Goal: Task Accomplishment & Management: Use online tool/utility

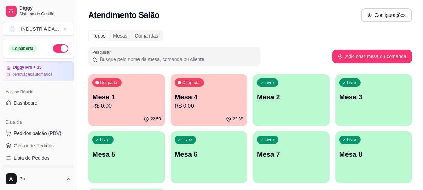
click at [213, 97] on p "Mesa 4" at bounding box center [208, 97] width 68 height 10
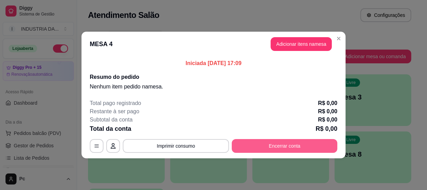
click at [284, 145] on button "Encerrar conta" at bounding box center [285, 146] width 106 height 14
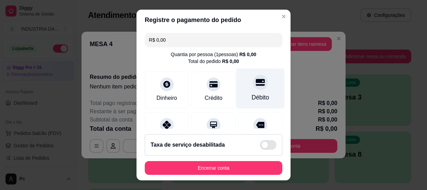
click at [262, 82] on div "Débito" at bounding box center [260, 88] width 49 height 40
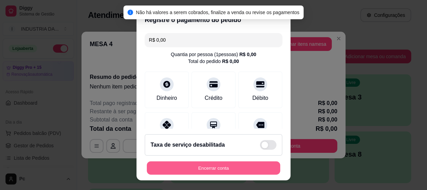
click at [232, 169] on button "Encerrar conta" at bounding box center [214, 167] width 134 height 13
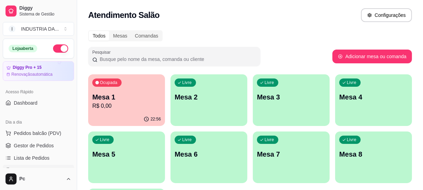
click at [123, 106] on p "R$ 0,00" at bounding box center [126, 106] width 68 height 8
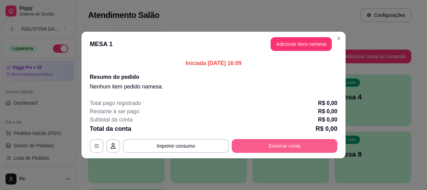
click at [278, 148] on button "Encerrar conta" at bounding box center [285, 146] width 106 height 14
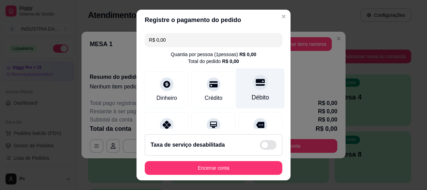
click at [259, 87] on div "Débito" at bounding box center [260, 88] width 49 height 40
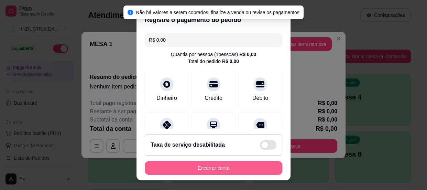
click at [224, 169] on button "Encerrar conta" at bounding box center [214, 168] width 138 height 14
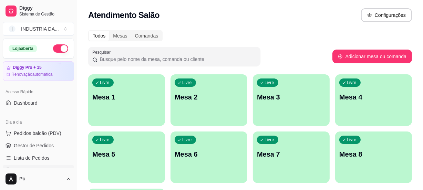
click at [370, 91] on div "Livre Mesa 4" at bounding box center [373, 95] width 77 height 43
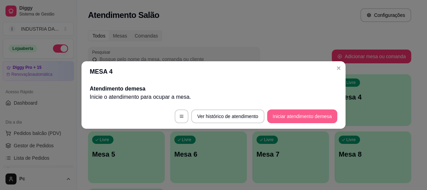
click at [326, 122] on button "Iniciar atendimento de mesa" at bounding box center [302, 116] width 70 height 14
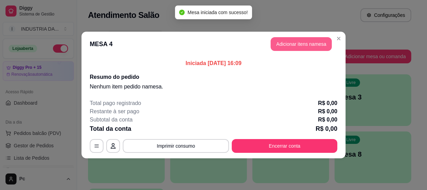
click at [312, 40] on button "Adicionar itens na mesa" at bounding box center [301, 44] width 61 height 14
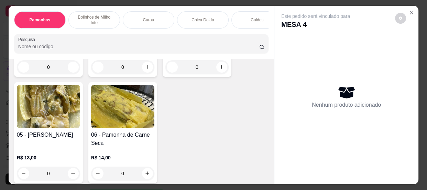
scroll to position [94, 0]
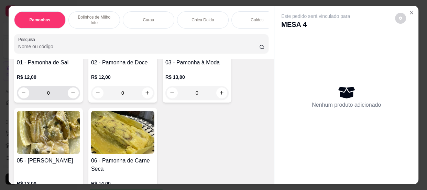
click at [63, 97] on input "0" at bounding box center [48, 93] width 39 height 14
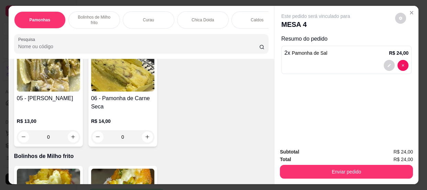
scroll to position [282, 0]
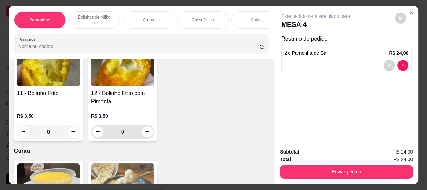
type input "2"
click at [124, 135] on input "0" at bounding box center [123, 132] width 39 height 14
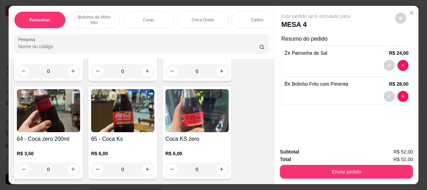
scroll to position [907, 0]
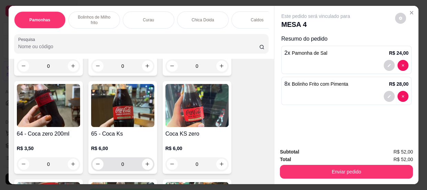
type input "8"
click at [132, 168] on input "0" at bounding box center [123, 164] width 39 height 14
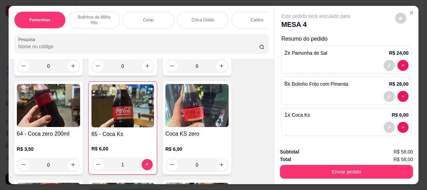
type input "1"
click at [200, 65] on input "0" at bounding box center [197, 66] width 39 height 14
click at [198, 66] on input "0" at bounding box center [197, 66] width 39 height 14
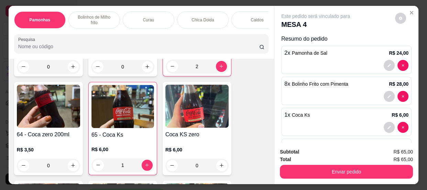
scroll to position [814, 0]
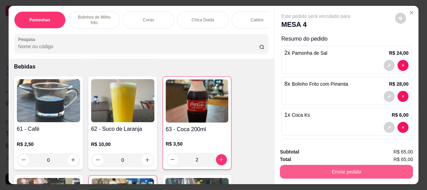
type input "2"
click at [330, 165] on button "Enviar pedido" at bounding box center [346, 172] width 133 height 14
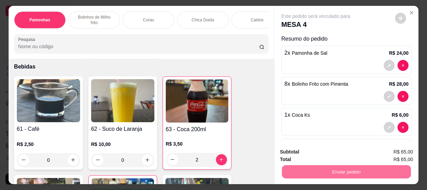
click at [265, 117] on div "Item avulso Pamonhas 01 - Pamonha de Sal R$ 12,00 2 02 - Pamonha de Doce R$ 12,…" at bounding box center [142, 122] width 266 height 126
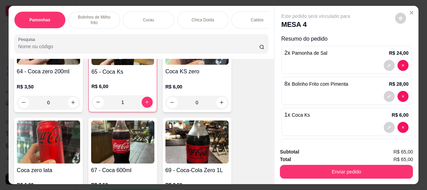
scroll to position [1064, 0]
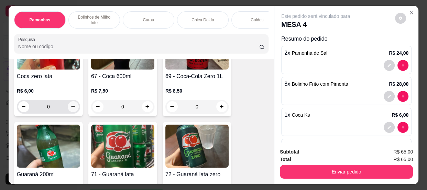
click at [71, 105] on icon "increase-product-quantity" at bounding box center [73, 106] width 5 height 5
type input "1"
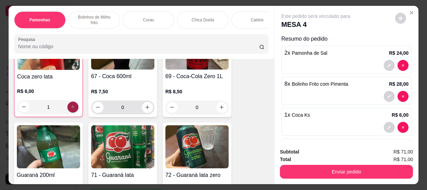
scroll to position [1065, 0]
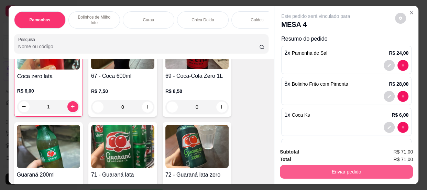
click at [334, 167] on button "Enviar pedido" at bounding box center [346, 172] width 133 height 14
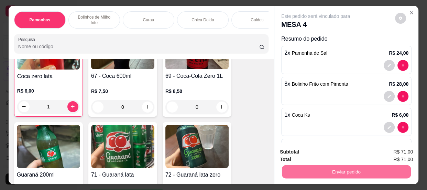
click at [317, 151] on button "Não registrar e enviar pedido" at bounding box center [324, 152] width 70 height 13
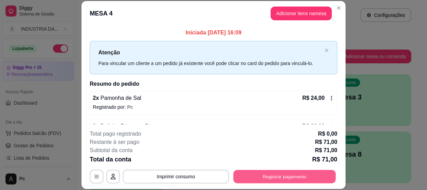
click at [309, 175] on button "Registrar pagamento" at bounding box center [285, 176] width 103 height 13
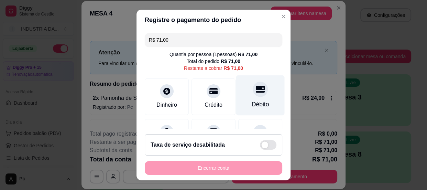
click at [253, 95] on div at bounding box center [260, 89] width 15 height 15
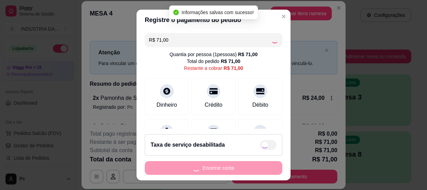
type input "R$ 0,00"
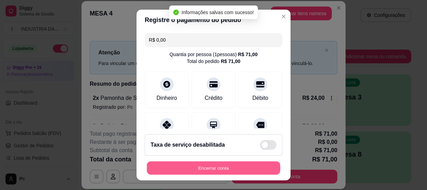
click at [252, 168] on button "Encerrar conta" at bounding box center [214, 167] width 134 height 13
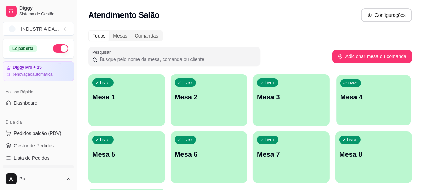
click at [396, 94] on p "Mesa 4" at bounding box center [373, 97] width 66 height 9
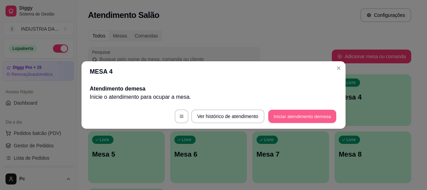
click at [290, 114] on button "Iniciar atendimento de mesa" at bounding box center [302, 116] width 68 height 13
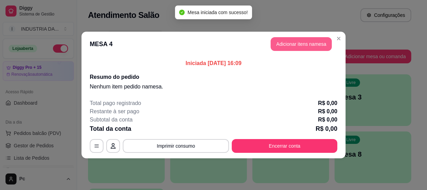
click at [291, 39] on button "Adicionar itens na mesa" at bounding box center [301, 44] width 61 height 14
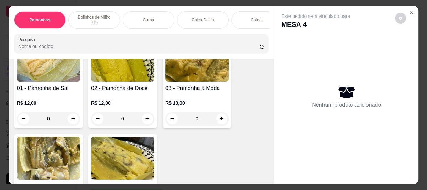
scroll to position [94, 0]
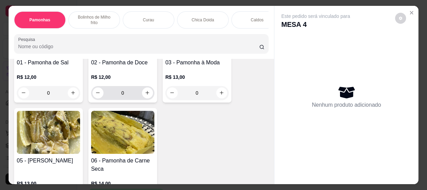
click at [128, 93] on input "0" at bounding box center [123, 93] width 39 height 14
click at [55, 94] on input "0" at bounding box center [48, 93] width 39 height 14
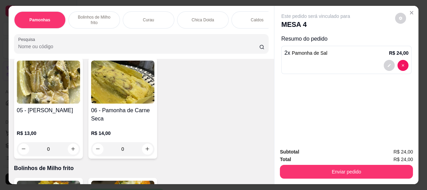
scroll to position [157, 0]
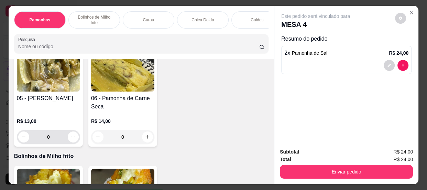
type input "2"
click at [52, 138] on input "0" at bounding box center [48, 137] width 39 height 14
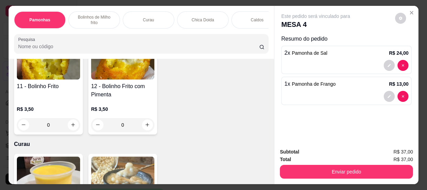
scroll to position [313, 0]
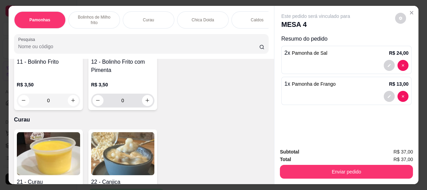
type input "1"
click at [131, 105] on input "0" at bounding box center [123, 101] width 39 height 14
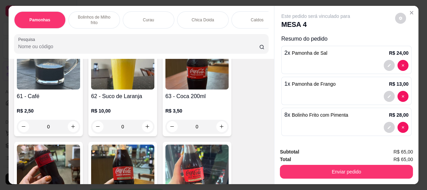
scroll to position [845, 0]
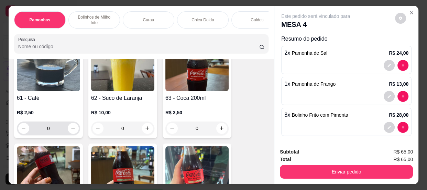
type input "8"
click at [53, 132] on input "0" at bounding box center [48, 128] width 39 height 14
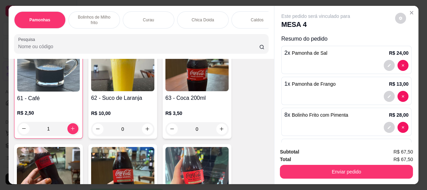
scroll to position [846, 0]
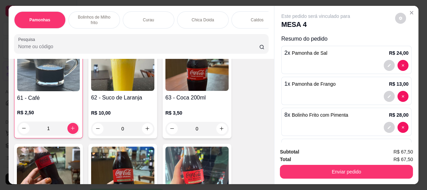
type input "1"
click at [220, 130] on icon "increase-product-quantity" at bounding box center [222, 128] width 5 height 5
click at [220, 130] on icon "increase-product-quantity" at bounding box center [221, 128] width 3 height 3
type input "2"
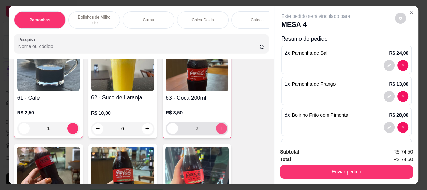
scroll to position [939, 0]
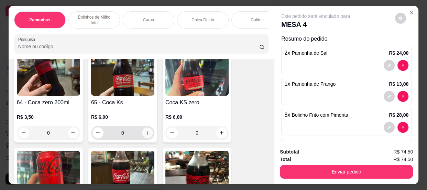
click at [145, 135] on icon "increase-product-quantity" at bounding box center [147, 132] width 5 height 5
type input "1"
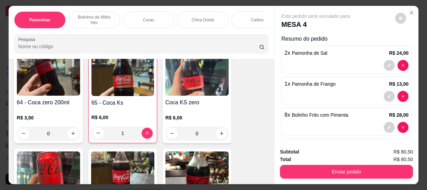
scroll to position [1033, 0]
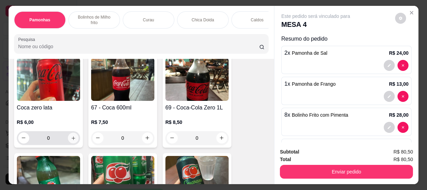
click at [71, 136] on button "increase-product-quantity" at bounding box center [73, 137] width 11 height 11
type input "1"
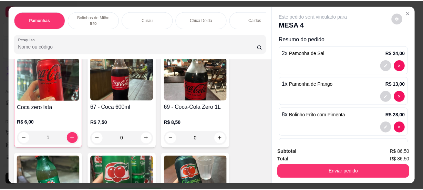
scroll to position [1065, 0]
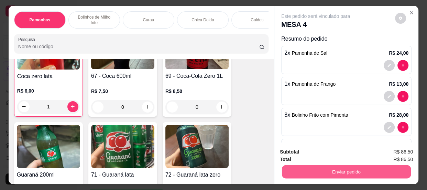
click at [352, 169] on button "Enviar pedido" at bounding box center [346, 171] width 129 height 13
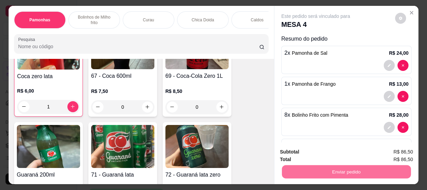
click at [317, 152] on button "Não registrar e enviar pedido" at bounding box center [324, 152] width 70 height 13
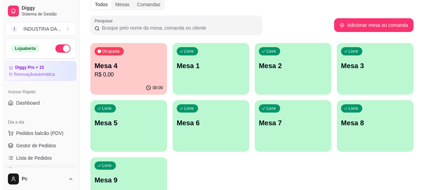
scroll to position [78, 0]
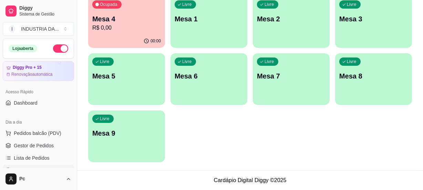
click at [136, 122] on div "Livre Mesa 9" at bounding box center [126, 131] width 77 height 43
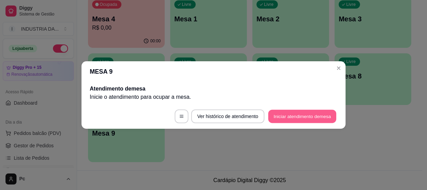
click at [318, 115] on button "Iniciar atendimento de mesa" at bounding box center [302, 116] width 68 height 13
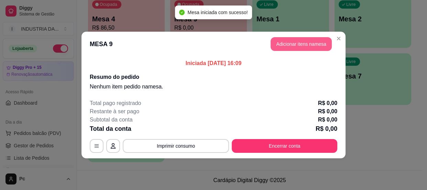
click at [315, 40] on button "Adicionar itens na mesa" at bounding box center [301, 44] width 61 height 14
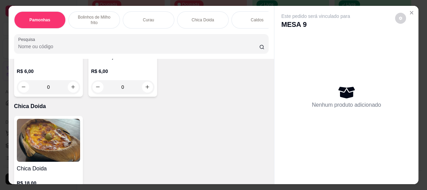
scroll to position [500, 0]
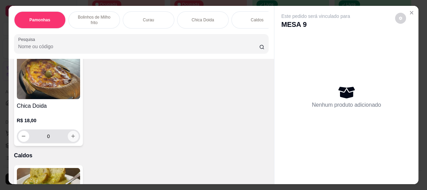
click at [73, 139] on button "increase-product-quantity" at bounding box center [73, 136] width 11 height 11
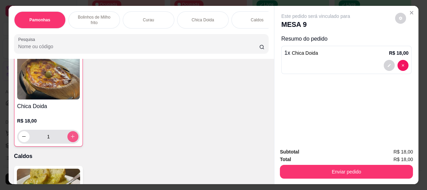
type input "1"
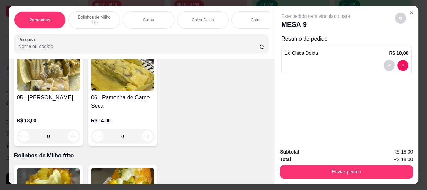
scroll to position [282, 0]
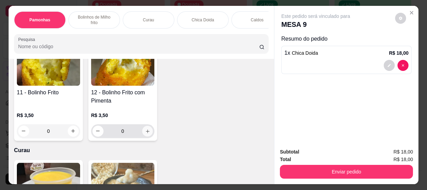
click at [150, 132] on button "increase-product-quantity" at bounding box center [147, 131] width 11 height 11
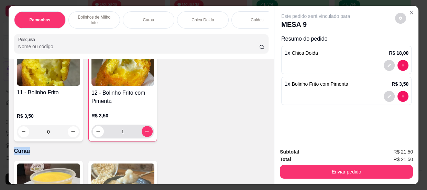
click at [150, 132] on div "1" at bounding box center [123, 132] width 63 height 14
click at [142, 134] on button "increase-product-quantity" at bounding box center [147, 131] width 11 height 11
type input "2"
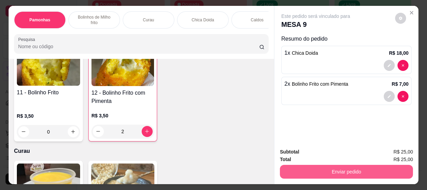
click at [323, 168] on button "Enviar pedido" at bounding box center [346, 172] width 133 height 14
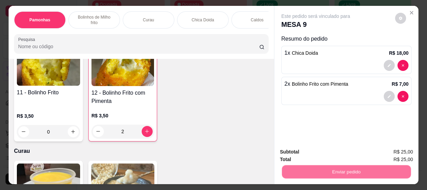
click at [321, 155] on button "Não registrar e enviar pedido" at bounding box center [324, 152] width 70 height 13
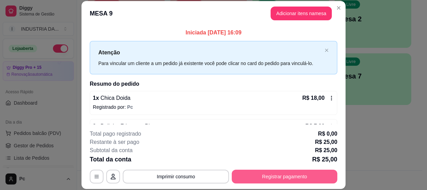
click at [266, 175] on button "Registrar pagamento" at bounding box center [285, 177] width 106 height 14
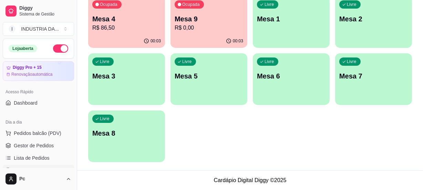
click at [124, 29] on p "R$ 86,50" at bounding box center [126, 28] width 68 height 8
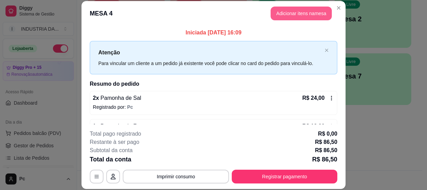
click at [293, 11] on button "Adicionar itens na mesa" at bounding box center [301, 14] width 61 height 14
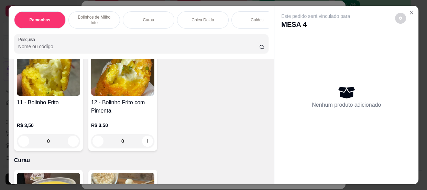
scroll to position [313, 0]
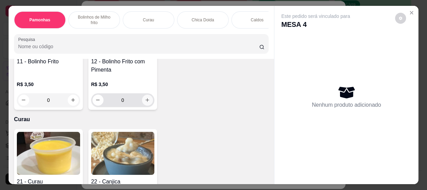
click at [149, 105] on button "increase-product-quantity" at bounding box center [147, 100] width 11 height 11
type input "1"
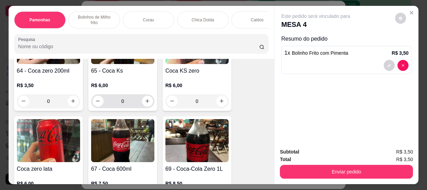
scroll to position [907, 0]
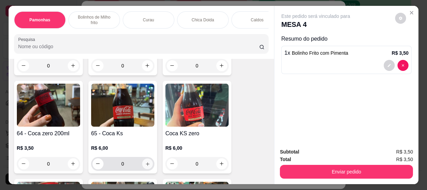
click at [145, 166] on icon "increase-product-quantity" at bounding box center [147, 163] width 5 height 5
type input "1"
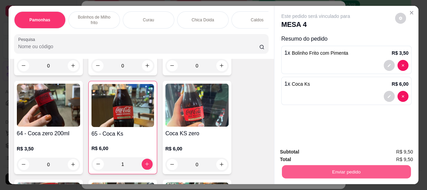
click at [363, 168] on button "Enviar pedido" at bounding box center [346, 171] width 129 height 13
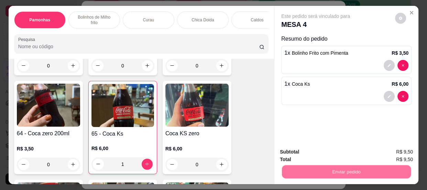
click at [316, 155] on button "Não registrar e enviar pedido" at bounding box center [324, 152] width 72 height 13
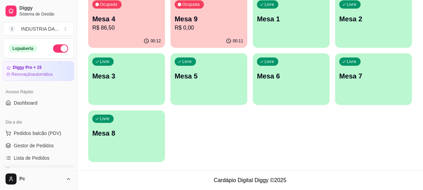
click at [208, 30] on p "R$ 0,00" at bounding box center [208, 28] width 68 height 8
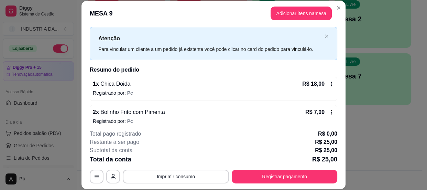
scroll to position [21, 0]
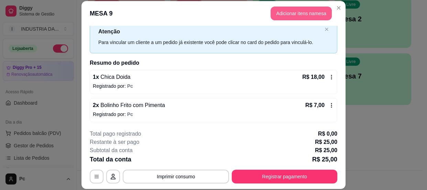
click at [292, 14] on button "Adicionar itens na mesa" at bounding box center [301, 14] width 61 height 14
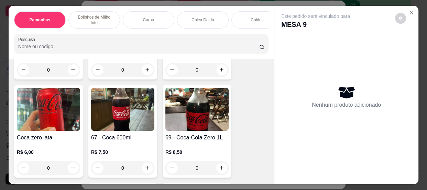
scroll to position [1001, 0]
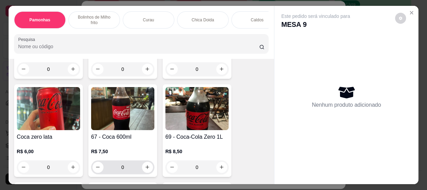
click at [125, 168] on input "0" at bounding box center [123, 167] width 39 height 14
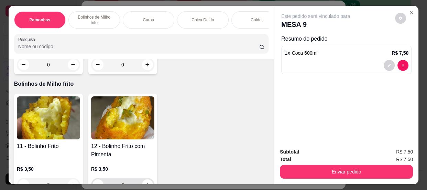
scroll to position [282, 0]
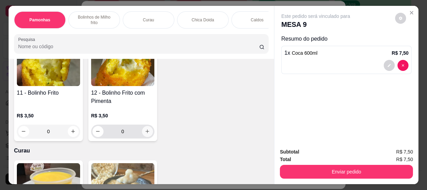
type input "1"
click at [142, 133] on button "increase-product-quantity" at bounding box center [147, 131] width 11 height 11
type input "1"
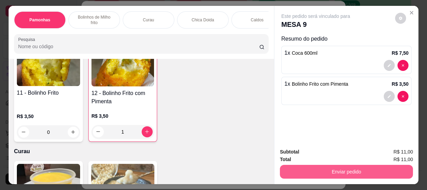
click at [368, 170] on button "Enviar pedido" at bounding box center [346, 172] width 133 height 14
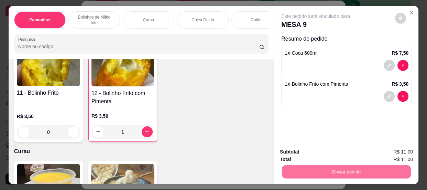
click at [337, 154] on button "Não registrar e enviar pedido" at bounding box center [324, 152] width 70 height 13
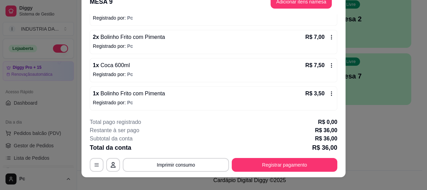
scroll to position [21, 0]
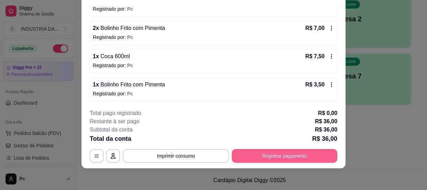
click at [300, 151] on button "Registrar pagamento" at bounding box center [285, 156] width 106 height 14
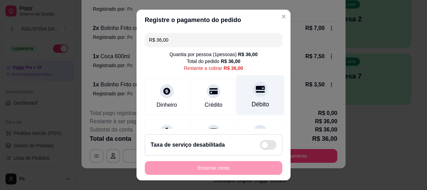
click at [258, 88] on div "Débito" at bounding box center [260, 95] width 49 height 40
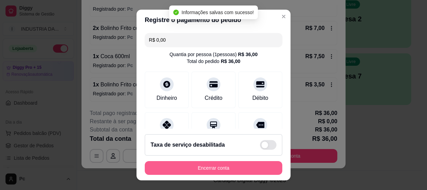
type input "R$ 0,00"
click at [230, 165] on button "Encerrar conta" at bounding box center [214, 168] width 138 height 14
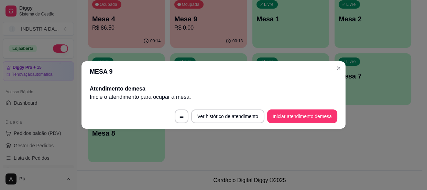
scroll to position [0, 0]
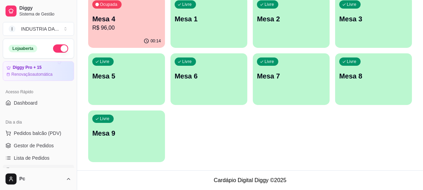
click at [105, 26] on p "R$ 96,00" at bounding box center [126, 28] width 68 height 8
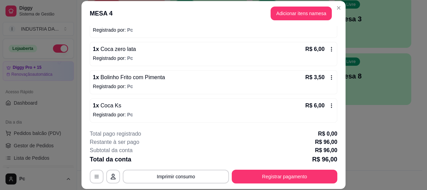
scroll to position [21, 0]
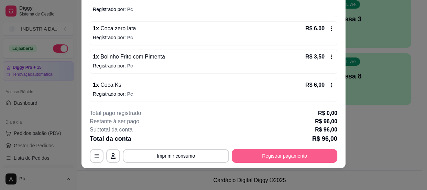
click at [291, 152] on button "Registrar pagamento" at bounding box center [285, 156] width 106 height 14
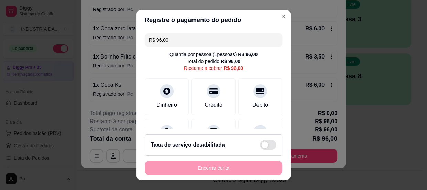
click at [249, 75] on div "R$ 96,00 Quantia por pessoa ( 1 pessoas) R$ 96,00 Total do pedido R$ 96,00 Rest…" at bounding box center [214, 79] width 154 height 99
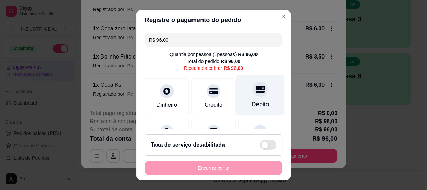
click at [255, 96] on div "Débito" at bounding box center [260, 95] width 49 height 40
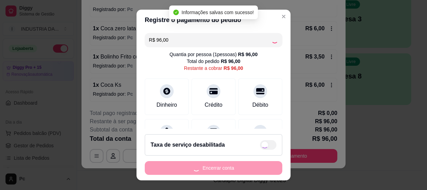
type input "R$ 0,00"
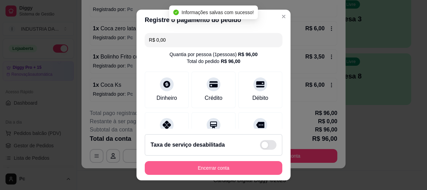
click at [238, 167] on button "Encerrar conta" at bounding box center [214, 168] width 138 height 14
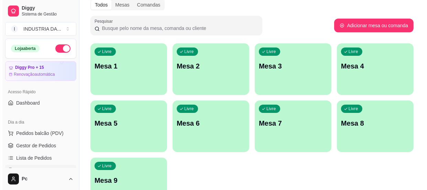
scroll to position [31, 0]
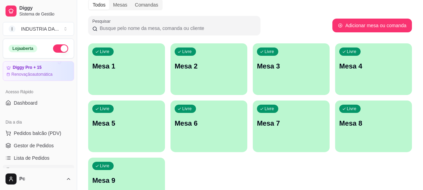
click at [363, 59] on div "Livre Mesa 4" at bounding box center [373, 64] width 77 height 43
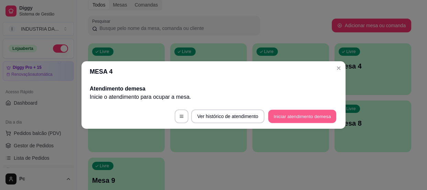
click at [303, 121] on button "Iniciar atendimento de mesa" at bounding box center [302, 116] width 68 height 13
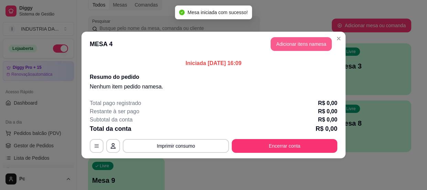
click at [280, 41] on button "Adicionar itens na mesa" at bounding box center [301, 44] width 61 height 14
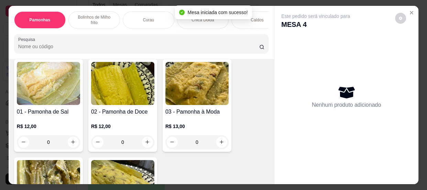
scroll to position [62, 0]
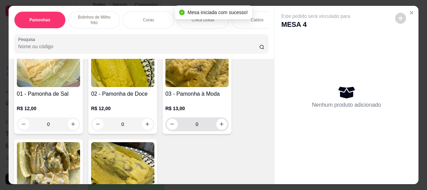
click at [210, 122] on input "0" at bounding box center [197, 124] width 39 height 14
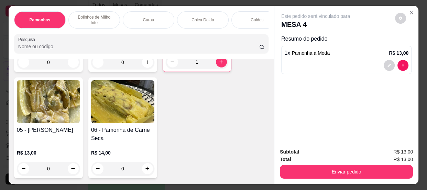
scroll to position [156, 0]
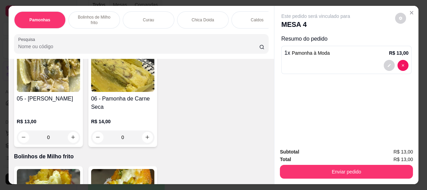
type input "1"
click at [52, 138] on input "0" at bounding box center [48, 137] width 39 height 14
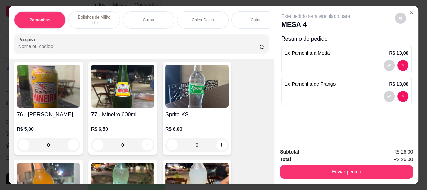
scroll to position [1377, 0]
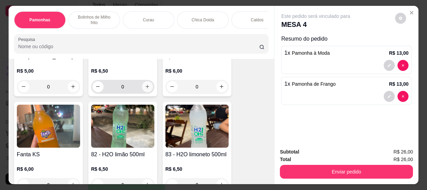
type input "1"
click at [145, 86] on icon "increase-product-quantity" at bounding box center [147, 86] width 5 height 5
type input "1"
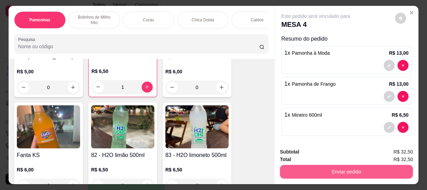
click at [291, 170] on button "Enviar pedido" at bounding box center [346, 172] width 133 height 14
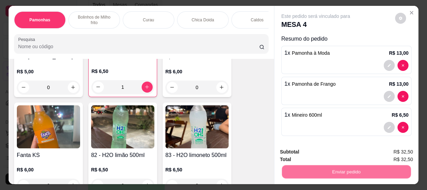
click at [291, 151] on button "Não registrar e enviar pedido" at bounding box center [324, 152] width 72 height 13
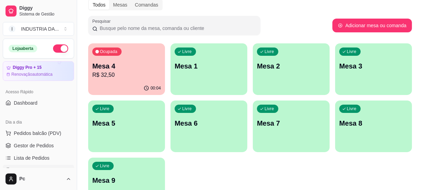
click at [118, 72] on p "R$ 32,50" at bounding box center [126, 75] width 68 height 8
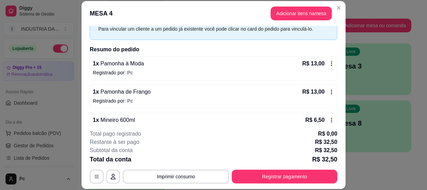
scroll to position [49, 0]
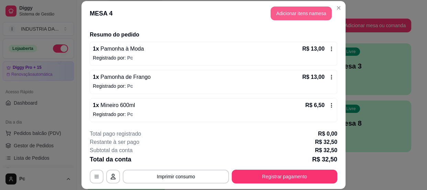
click at [293, 8] on button "Adicionar itens na mesa" at bounding box center [301, 14] width 61 height 14
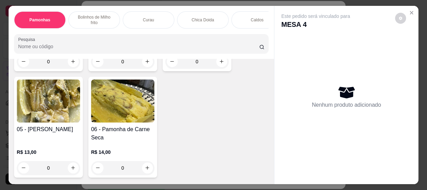
scroll to position [94, 0]
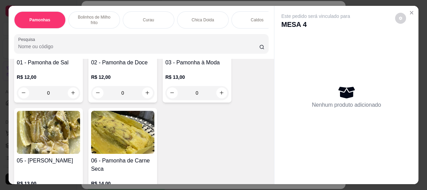
click at [193, 98] on input "0" at bounding box center [197, 93] width 39 height 14
click at [201, 94] on input "0" at bounding box center [197, 93] width 39 height 14
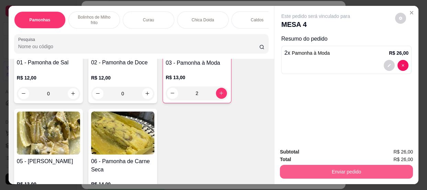
type input "2"
click at [354, 168] on button "Enviar pedido" at bounding box center [346, 172] width 133 height 14
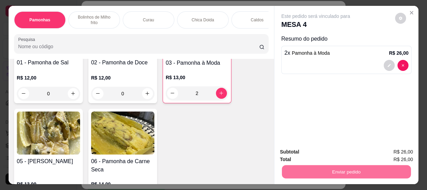
click at [346, 155] on button "Não registrar e enviar pedido" at bounding box center [324, 152] width 72 height 13
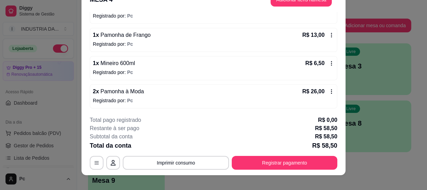
scroll to position [21, 0]
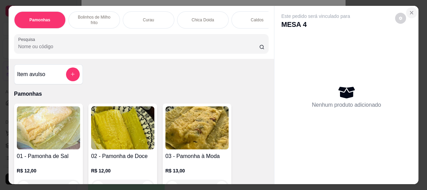
click at [411, 11] on icon "Close" at bounding box center [412, 13] width 6 height 6
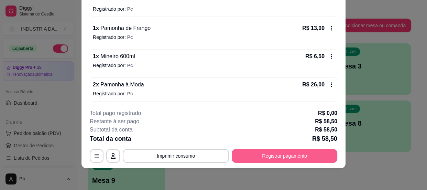
click at [289, 155] on button "Registrar pagamento" at bounding box center [285, 156] width 106 height 14
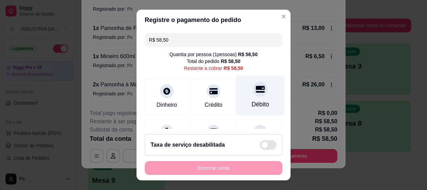
click at [256, 90] on icon at bounding box center [260, 89] width 9 height 9
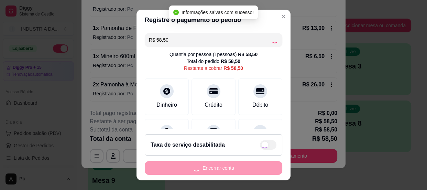
type input "R$ 0,00"
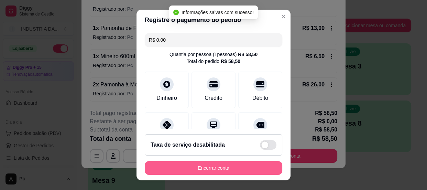
click at [244, 170] on button "Encerrar conta" at bounding box center [214, 168] width 138 height 14
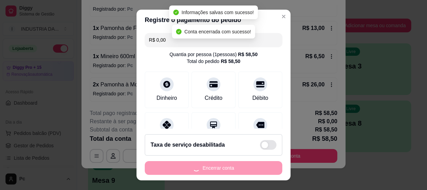
scroll to position [0, 0]
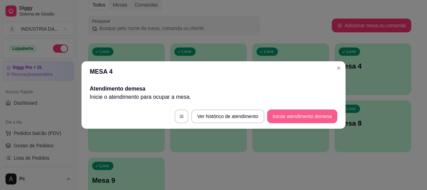
click at [304, 114] on button "Iniciar atendimento de mesa" at bounding box center [302, 116] width 70 height 14
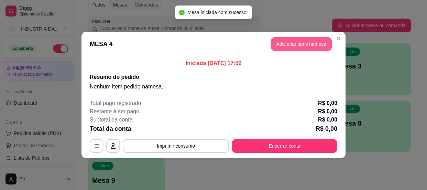
click at [302, 44] on button "Adicionar itens na mesa" at bounding box center [301, 44] width 61 height 14
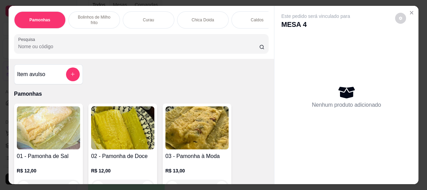
scroll to position [62, 0]
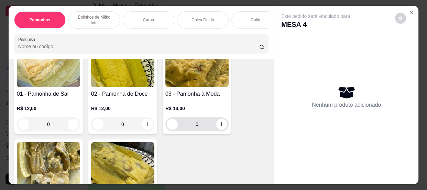
click at [201, 129] on input "0" at bounding box center [197, 124] width 39 height 14
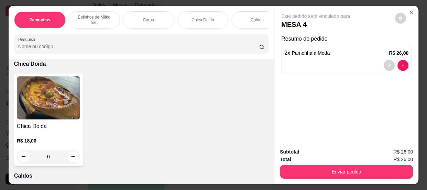
scroll to position [500, 0]
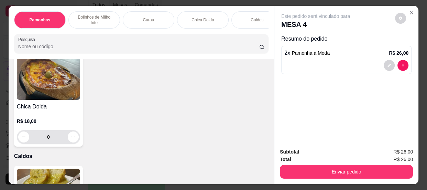
type input "2"
click at [62, 142] on input "0" at bounding box center [48, 137] width 39 height 14
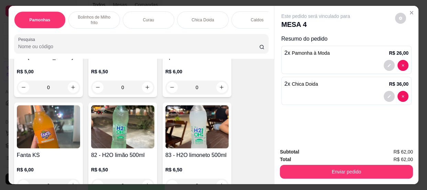
scroll to position [1439, 0]
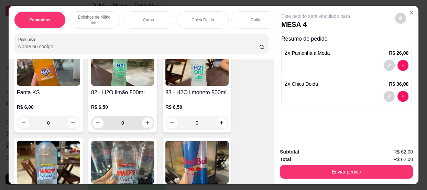
type input "2"
click at [130, 124] on input "0" at bounding box center [123, 123] width 39 height 14
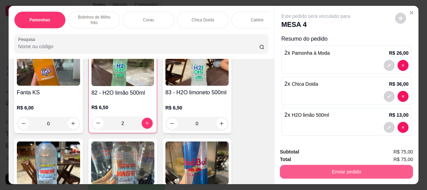
type input "2"
click at [299, 173] on button "Enviar pedido" at bounding box center [346, 172] width 133 height 14
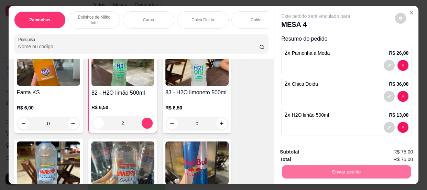
click at [298, 155] on button "Não registrar e enviar pedido" at bounding box center [324, 152] width 70 height 13
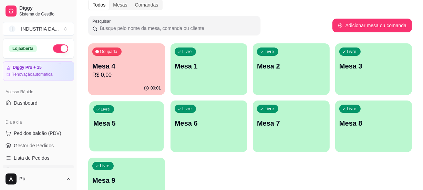
click at [129, 124] on p "Mesa 5" at bounding box center [126, 123] width 66 height 9
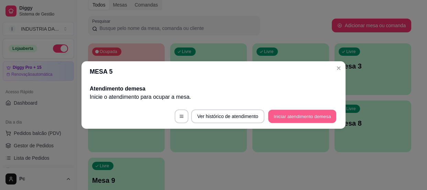
click at [307, 118] on button "Iniciar atendimento de mesa" at bounding box center [302, 116] width 68 height 13
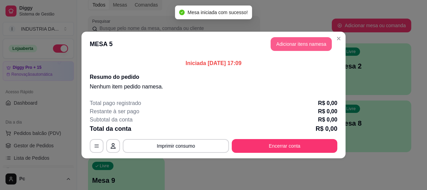
click at [291, 38] on button "Adicionar itens na mesa" at bounding box center [301, 44] width 61 height 14
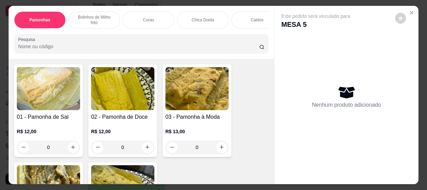
scroll to position [62, 0]
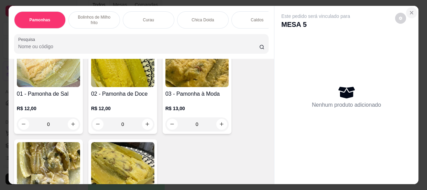
click at [409, 10] on icon "Close" at bounding box center [412, 13] width 6 height 6
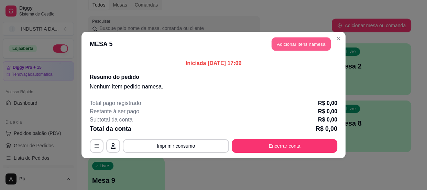
click at [298, 39] on button "Adicionar itens na mesa" at bounding box center [301, 44] width 59 height 13
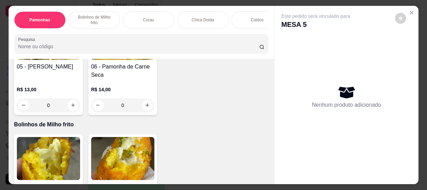
scroll to position [250, 0]
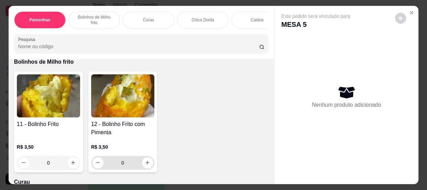
click at [131, 167] on input "0" at bounding box center [123, 163] width 39 height 14
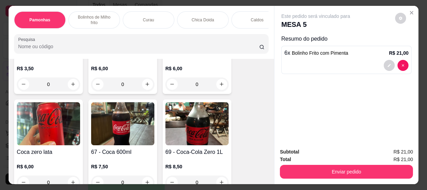
scroll to position [1001, 0]
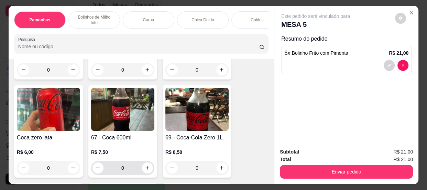
type input "6"
click at [124, 168] on input "0" at bounding box center [123, 168] width 39 height 14
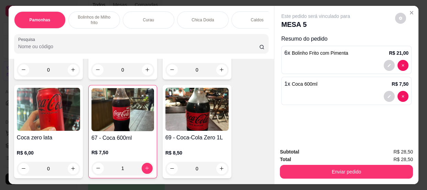
type input "1"
click at [320, 168] on button "Enviar pedido" at bounding box center [346, 172] width 133 height 14
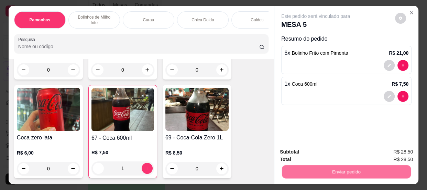
click at [309, 156] on button "Não registrar e enviar pedido" at bounding box center [324, 152] width 72 height 13
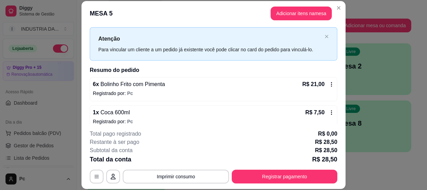
scroll to position [21, 0]
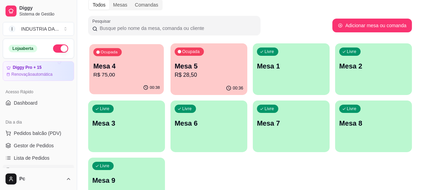
click at [135, 75] on p "R$ 75,00" at bounding box center [126, 75] width 66 height 8
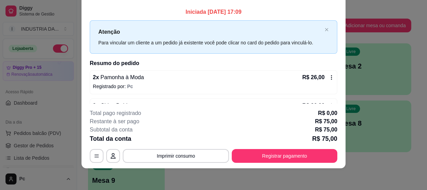
scroll to position [49, 0]
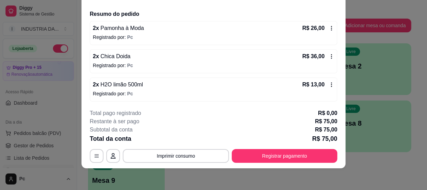
click at [329, 55] on icon at bounding box center [332, 57] width 6 height 6
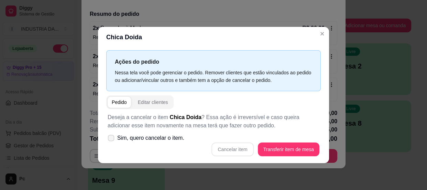
click at [111, 139] on icon at bounding box center [110, 138] width 5 height 4
click at [111, 139] on input "Sim, quero cancelar o item." at bounding box center [109, 141] width 4 height 4
checkbox input "true"
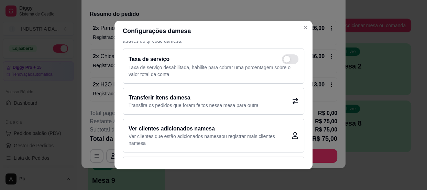
scroll to position [51, 0]
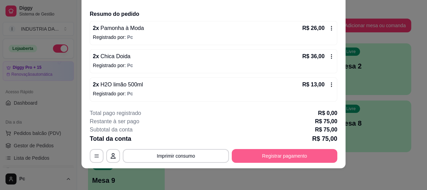
click at [285, 158] on button "Registrar pagamento" at bounding box center [285, 156] width 106 height 14
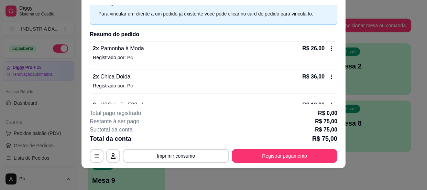
scroll to position [49, 0]
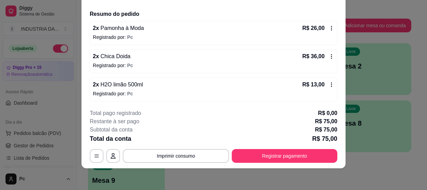
click at [329, 54] on icon at bounding box center [332, 57] width 6 height 6
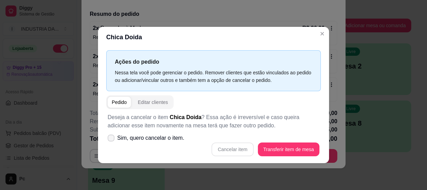
click at [138, 135] on span "Sim, quero cancelar o item." at bounding box center [150, 138] width 67 height 8
click at [112, 139] on input "Sim, quero cancelar o item." at bounding box center [109, 141] width 4 height 4
checkbox input "true"
click at [245, 149] on button "Cancelar item" at bounding box center [233, 149] width 42 height 14
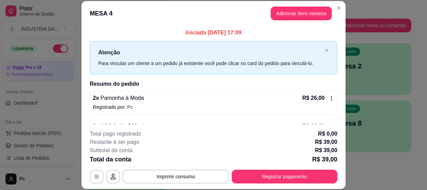
scroll to position [60, 0]
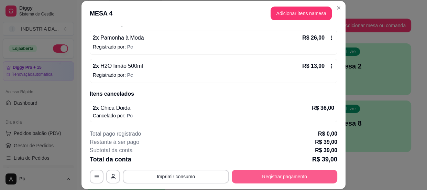
click at [285, 175] on button "Registrar pagamento" at bounding box center [285, 177] width 106 height 14
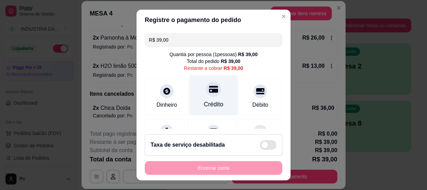
click at [217, 97] on div "Crédito" at bounding box center [214, 95] width 49 height 40
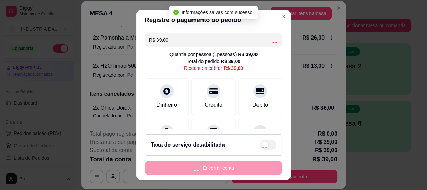
type input "R$ 0,00"
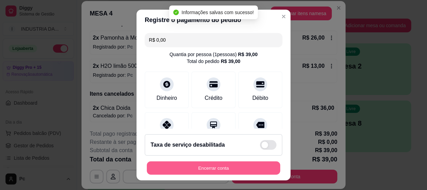
click at [205, 169] on button "Encerrar conta" at bounding box center [214, 167] width 134 height 13
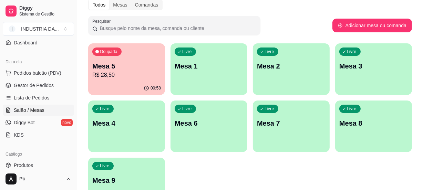
scroll to position [62, 0]
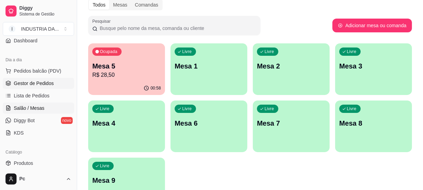
click at [38, 86] on span "Gestor de Pedidos" at bounding box center [34, 83] width 40 height 7
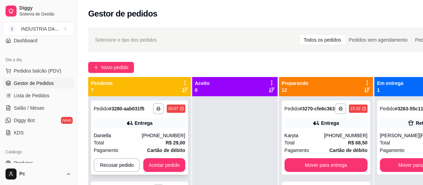
click at [153, 141] on div "Total R$ 29,00" at bounding box center [140, 143] width 92 height 8
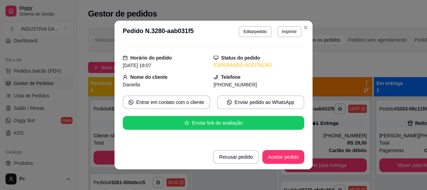
scroll to position [204, 0]
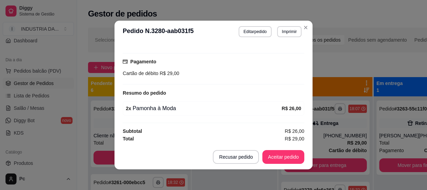
click at [287, 149] on footer "Recusar pedido Aceitar pedido" at bounding box center [214, 157] width 198 height 25
click at [287, 151] on button "Aceitar pedido" at bounding box center [283, 156] width 41 height 13
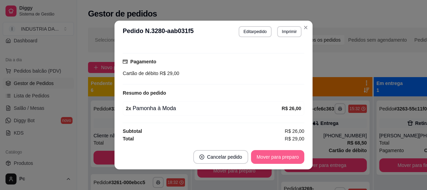
click at [276, 161] on button "Mover para preparo" at bounding box center [277, 157] width 53 height 14
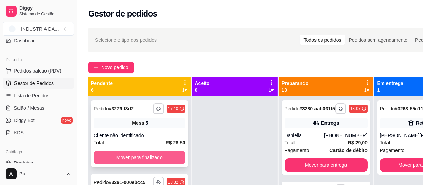
click at [154, 156] on button "Mover para finalizado" at bounding box center [140, 158] width 92 height 14
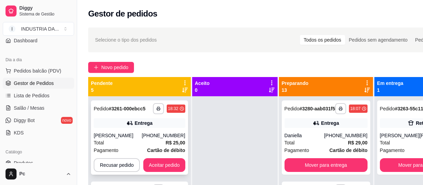
click at [155, 128] on div "Entrega" at bounding box center [140, 123] width 92 height 10
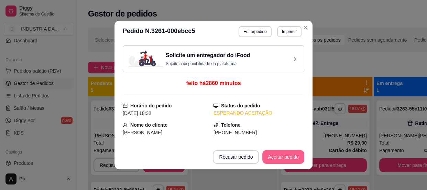
click at [276, 160] on button "Aceitar pedido" at bounding box center [284, 157] width 42 height 14
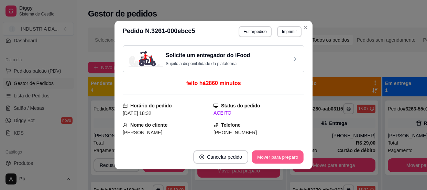
click at [276, 160] on button "Mover para preparo" at bounding box center [278, 156] width 52 height 13
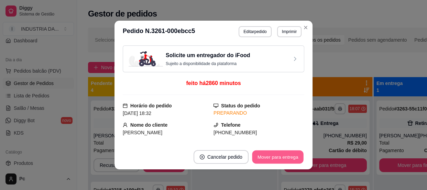
click at [276, 160] on button "Mover para entrega" at bounding box center [278, 156] width 52 height 13
click at [268, 155] on button "Mover para finalizado" at bounding box center [275, 157] width 57 height 14
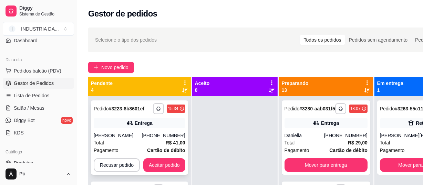
click at [170, 135] on div "[PHONE_NUMBER]" at bounding box center [163, 135] width 43 height 7
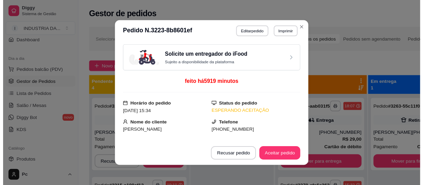
scroll to position [31, 0]
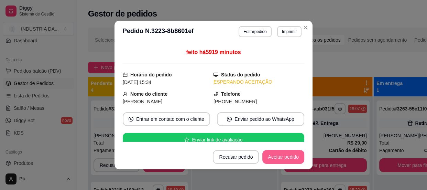
click at [283, 158] on button "Aceitar pedido" at bounding box center [284, 157] width 42 height 14
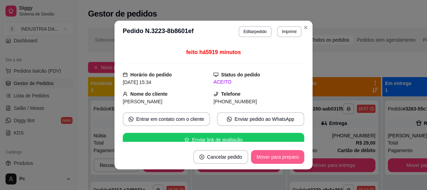
click at [277, 161] on button "Mover para preparo" at bounding box center [277, 157] width 53 height 14
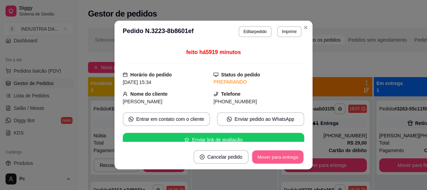
click at [263, 159] on button "Mover para entrega" at bounding box center [278, 156] width 52 height 13
click at [263, 159] on button "Mover para finalizado" at bounding box center [275, 157] width 57 height 14
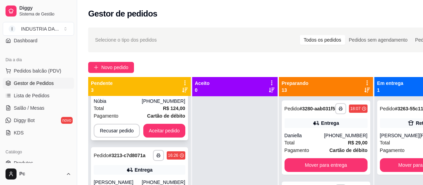
scroll to position [0, 0]
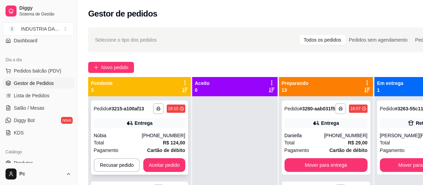
click at [164, 128] on div "Entrega" at bounding box center [140, 123] width 92 height 10
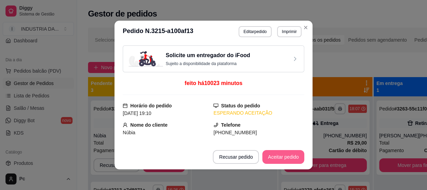
click at [275, 157] on button "Aceitar pedido" at bounding box center [284, 157] width 42 height 14
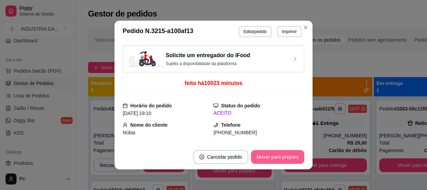
click at [275, 157] on button "Mover para preparo" at bounding box center [277, 157] width 53 height 14
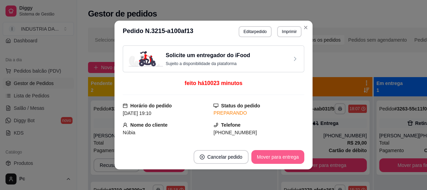
click at [275, 157] on button "Mover para entrega" at bounding box center [278, 157] width 53 height 14
click at [275, 157] on button "Mover para finalizado" at bounding box center [275, 156] width 55 height 13
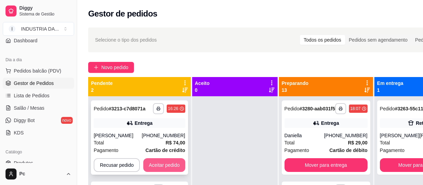
click at [176, 167] on button "Aceitar pedido" at bounding box center [164, 165] width 42 height 14
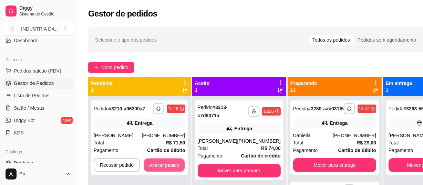
click at [177, 167] on button "Aceitar pedido" at bounding box center [164, 165] width 41 height 13
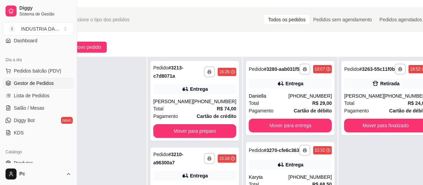
scroll to position [31, 27]
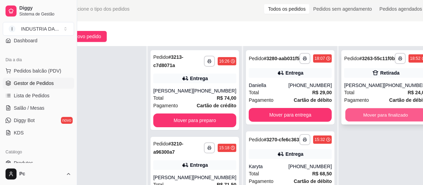
click at [353, 122] on button "Mover para finalizado" at bounding box center [385, 114] width 81 height 13
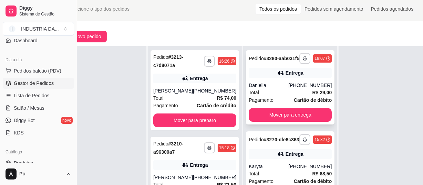
click at [312, 95] on strong "R$ 29,00" at bounding box center [322, 93] width 20 height 6
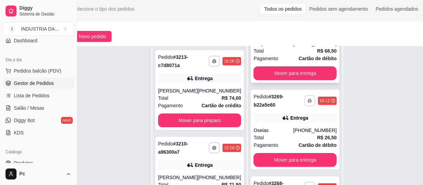
scroll to position [125, 0]
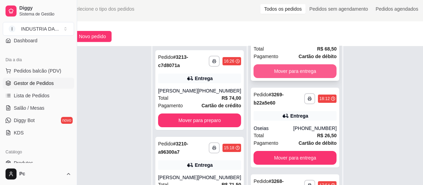
click at [284, 77] on button "Mover para entrega" at bounding box center [294, 71] width 83 height 14
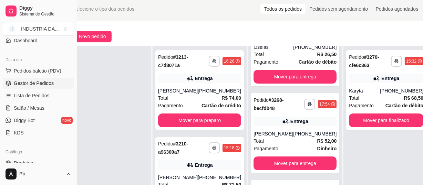
scroll to position [38, 0]
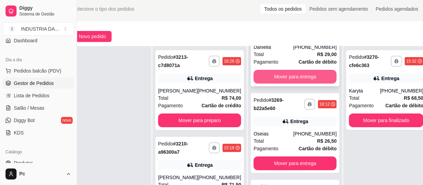
click at [282, 83] on button "Mover para entrega" at bounding box center [294, 77] width 83 height 14
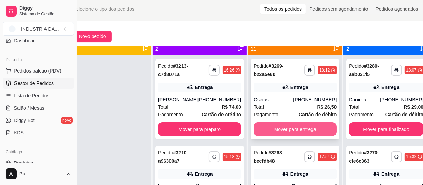
scroll to position [19, 0]
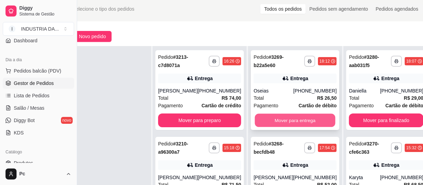
click at [275, 121] on button "Mover para entrega" at bounding box center [295, 120] width 81 height 13
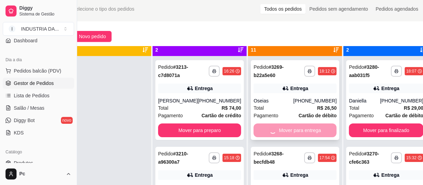
scroll to position [0, 0]
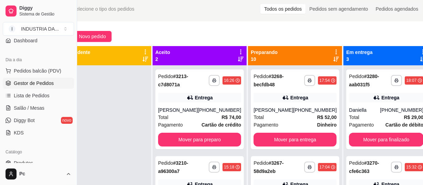
click at [314, 52] on div "Preparando 10" at bounding box center [295, 56] width 88 height 14
click at [333, 50] on icon at bounding box center [336, 52] width 6 height 6
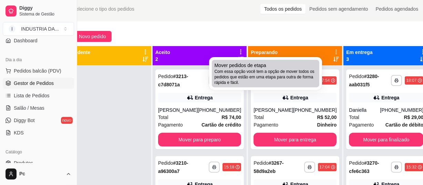
click at [282, 75] on span "Com essa opção você tem a opção de mover todos os pedidos que estão em uma etap…" at bounding box center [265, 77] width 102 height 17
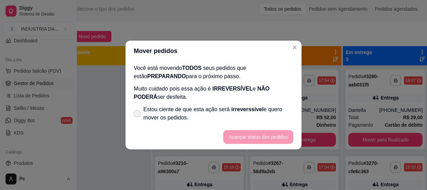
click at [160, 118] on span "Estou ciente de que esta ação será irreverssível e quero mover os pedidos." at bounding box center [219, 113] width 150 height 17
click at [138, 118] on input "Estou ciente de que esta ação será irreverssível e quero mover os pedidos." at bounding box center [136, 117] width 4 height 4
checkbox input "true"
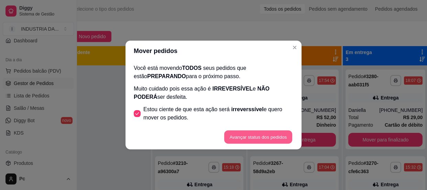
click at [255, 140] on button "Avançar status dos pedidos" at bounding box center [258, 136] width 68 height 13
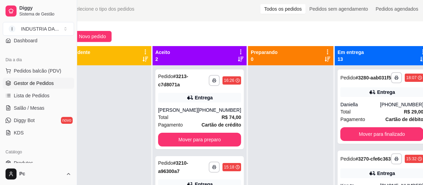
click at [227, 52] on div "Aceito 2" at bounding box center [199, 56] width 88 height 14
click at [237, 52] on icon at bounding box center [240, 52] width 6 height 6
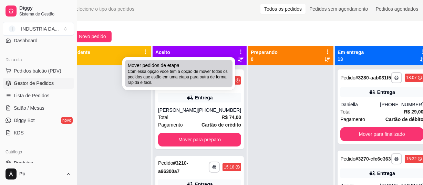
click at [217, 81] on span "Com essa opção você tem a opção de mover todos os pedidos que estão em uma etap…" at bounding box center [179, 77] width 102 height 17
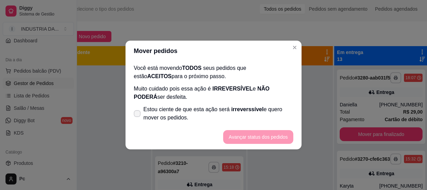
click at [191, 119] on span "Estou ciente de que esta ação será irreverssível e quero mover os pedidos." at bounding box center [219, 113] width 150 height 17
click at [138, 119] on input "Estou ciente de que esta ação será irreverssível e quero mover os pedidos." at bounding box center [136, 117] width 4 height 4
checkbox input "true"
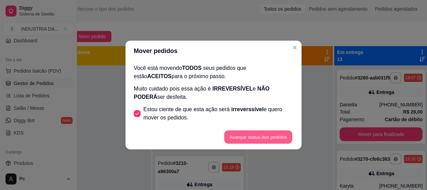
click at [251, 138] on button "Avançar status dos pedidos" at bounding box center [258, 136] width 68 height 13
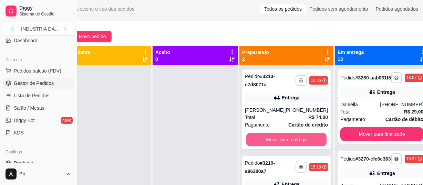
click at [251, 138] on button "Mover para entrega" at bounding box center [286, 139] width 81 height 13
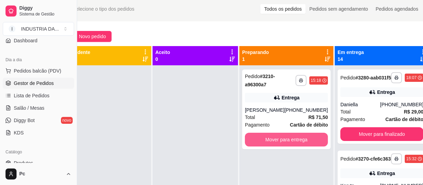
scroll to position [19, 0]
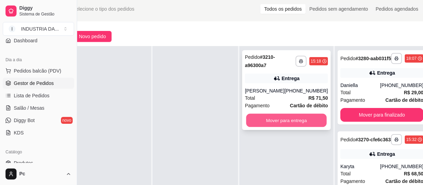
click at [304, 117] on button "Mover para entrega" at bounding box center [286, 120] width 81 height 13
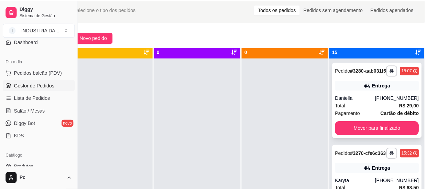
scroll to position [0, 0]
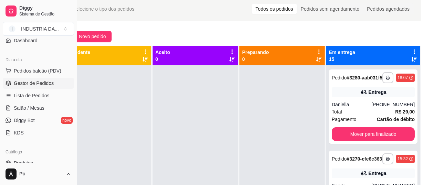
click at [413, 52] on icon at bounding box center [413, 52] width 1 height 5
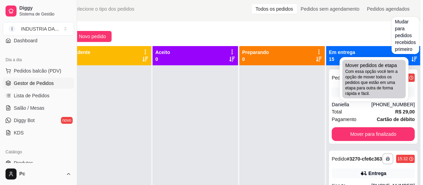
click at [379, 91] on span "Com essa opção você tem a opção de mover todos os pedidos que estão em uma etap…" at bounding box center [374, 83] width 58 height 28
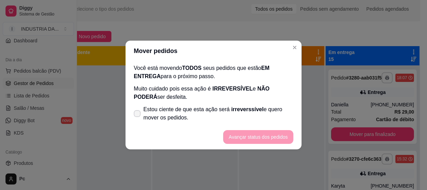
click at [171, 120] on span "Estou ciente de que esta ação será irreverssível e quero mover os pedidos." at bounding box center [219, 113] width 150 height 17
click at [138, 119] on input "Estou ciente de que esta ação será irreverssível e quero mover os pedidos." at bounding box center [136, 117] width 4 height 4
checkbox input "true"
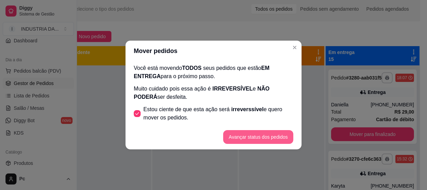
click at [265, 135] on button "Avançar status dos pedidos" at bounding box center [258, 137] width 70 height 14
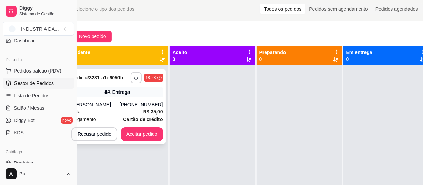
click at [113, 90] on div "Entrega" at bounding box center [121, 92] width 18 height 7
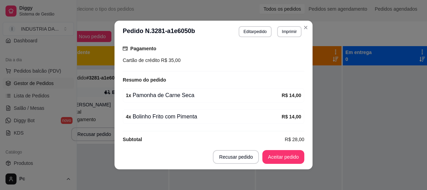
scroll to position [1, 0]
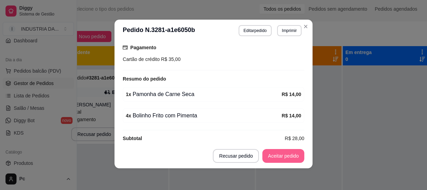
click at [275, 155] on button "Aceitar pedido" at bounding box center [284, 156] width 42 height 14
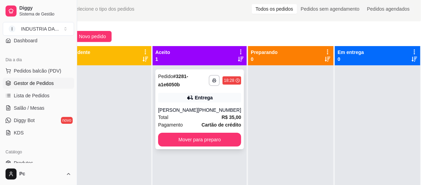
click at [211, 123] on strong "Cartão de crédito" at bounding box center [221, 125] width 40 height 6
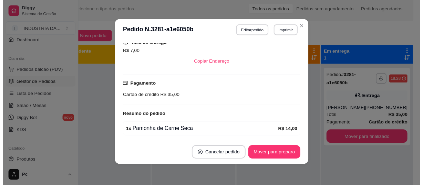
scroll to position [192, 0]
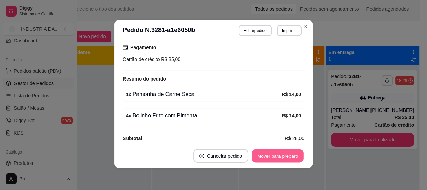
click at [266, 158] on button "Mover para preparo" at bounding box center [278, 155] width 52 height 13
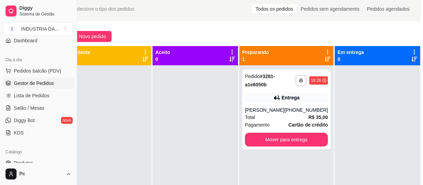
scroll to position [31, 27]
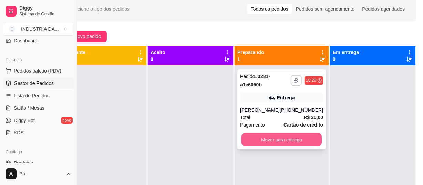
click at [267, 140] on button "Mover para entrega" at bounding box center [281, 139] width 81 height 13
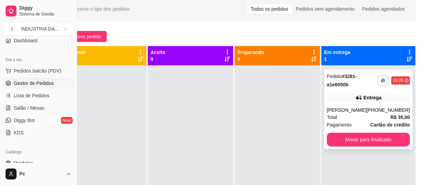
click at [349, 125] on span "Pagamento" at bounding box center [339, 125] width 25 height 8
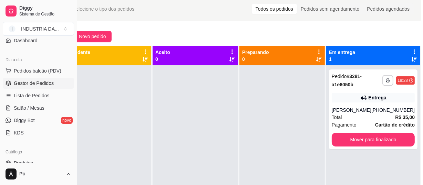
scroll to position [19, 22]
